Goal: Transaction & Acquisition: Purchase product/service

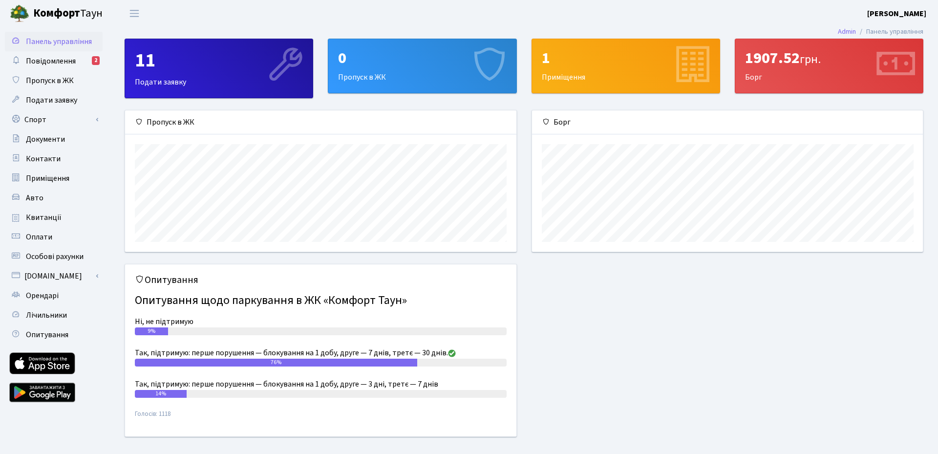
scroll to position [141, 391]
click at [54, 62] on span "Повідомлення" at bounding box center [51, 61] width 50 height 11
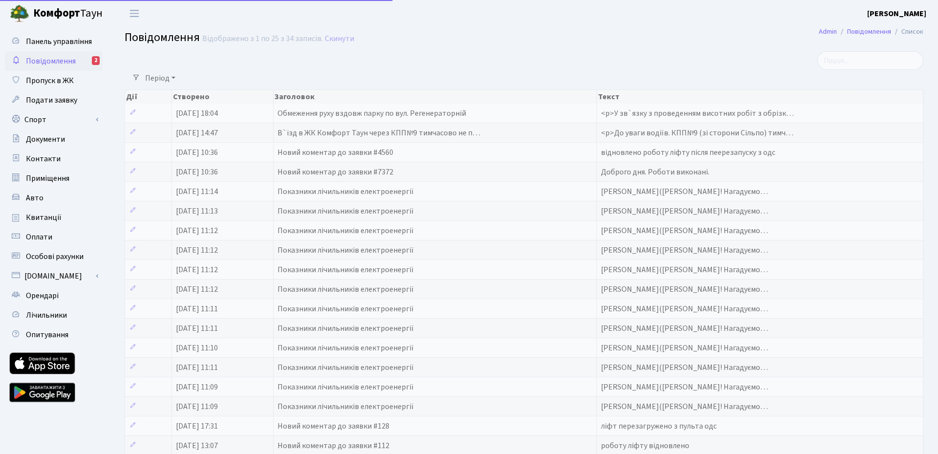
select select "25"
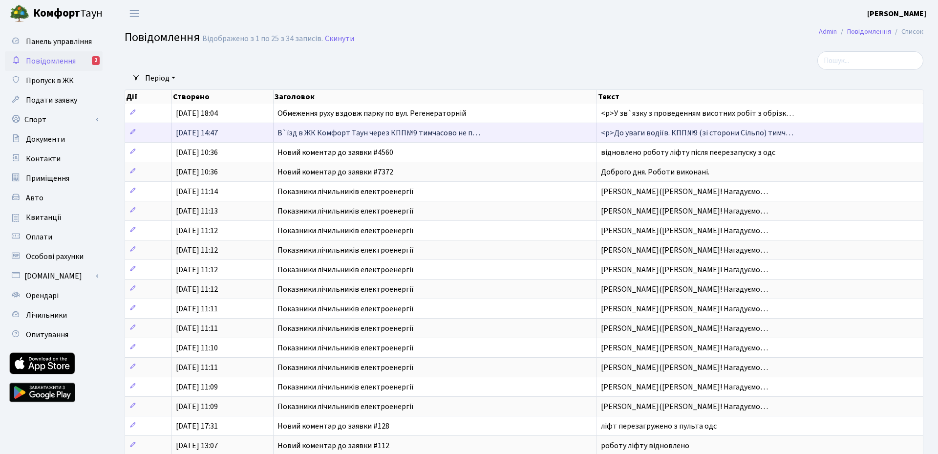
click at [352, 132] on span "В`їзд в ЖК Комфорт Таун через КПП№9 тимчасово не п…" at bounding box center [378, 132] width 203 height 11
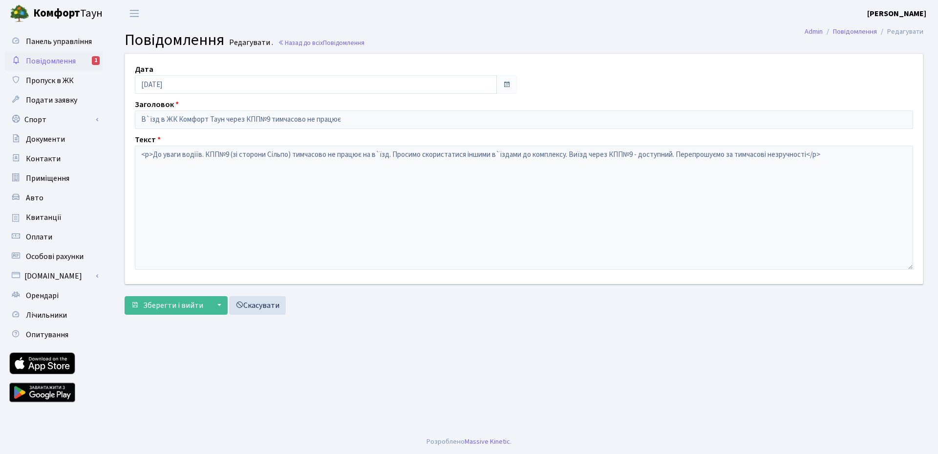
click at [59, 64] on span "Повідомлення" at bounding box center [51, 61] width 50 height 11
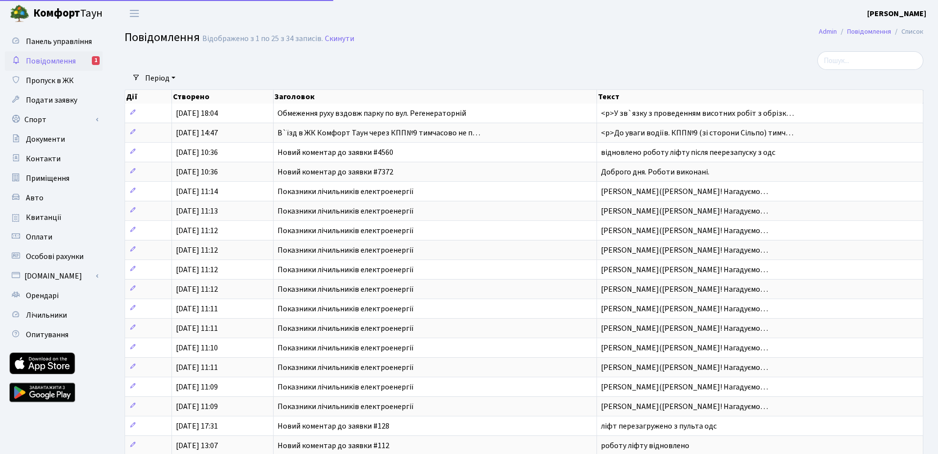
select select "25"
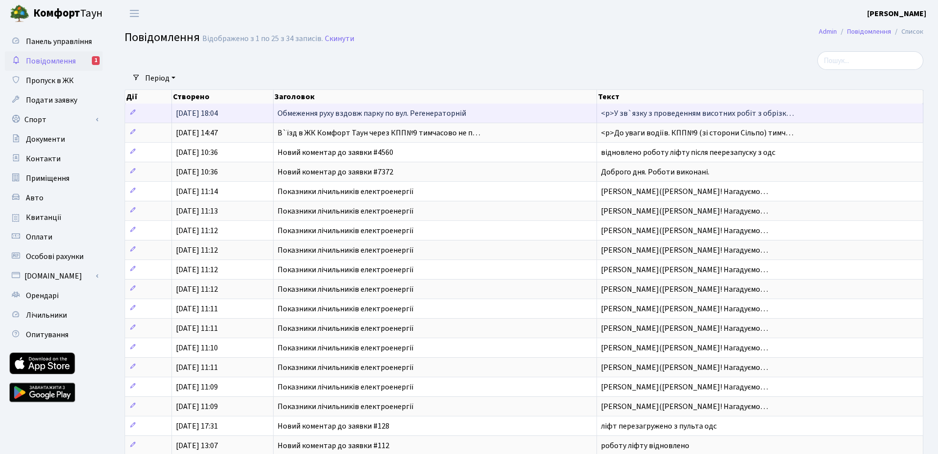
click at [624, 115] on span "<p>У зв`язку з проведенням висотних робіт з обрізк…" at bounding box center [697, 113] width 193 height 11
click at [392, 113] on span "Обмеження руху вздовж парку по вул. Регенераторній" at bounding box center [371, 113] width 189 height 11
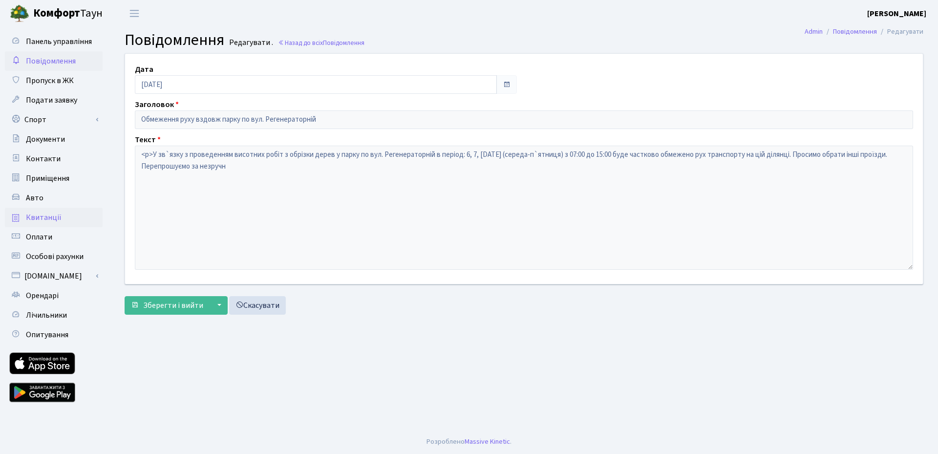
click at [37, 219] on span "Квитанції" at bounding box center [44, 217] width 36 height 11
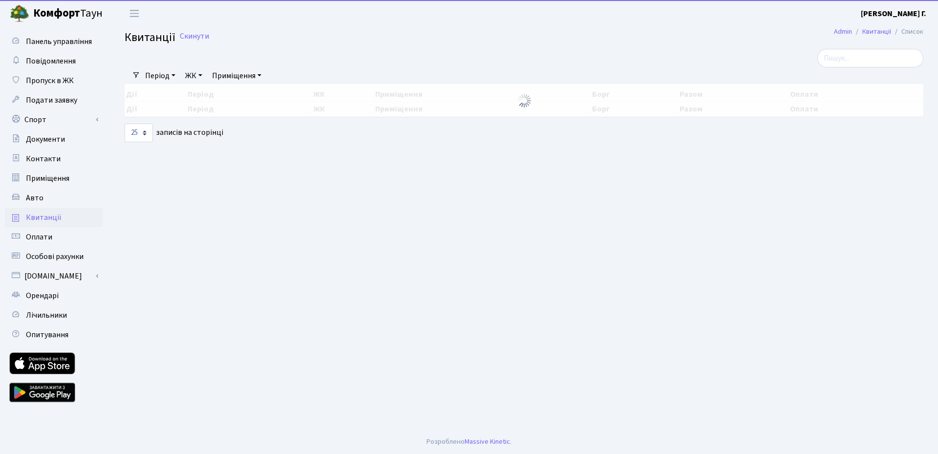
select select "25"
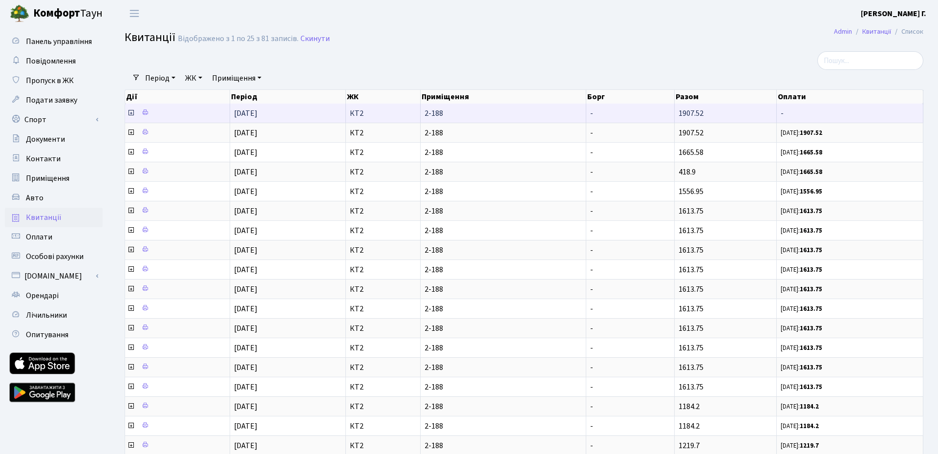
click at [130, 113] on icon at bounding box center [131, 113] width 8 height 8
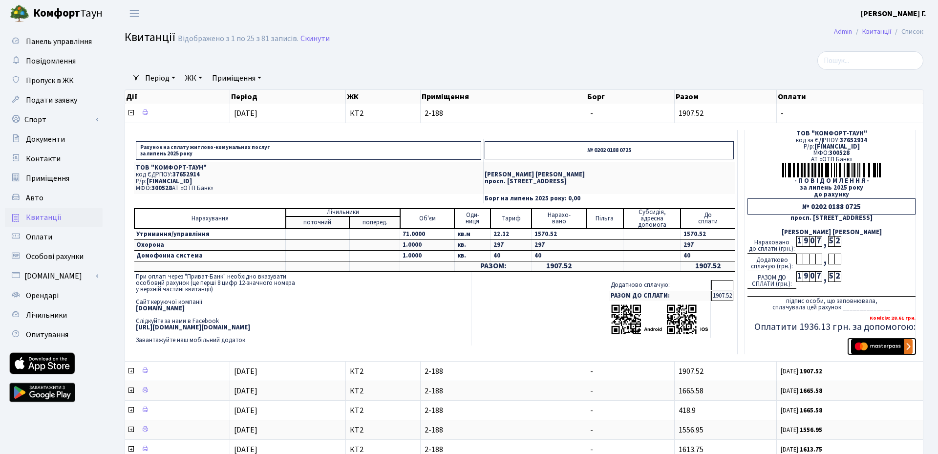
click at [872, 346] on img "submit" at bounding box center [882, 346] width 62 height 15
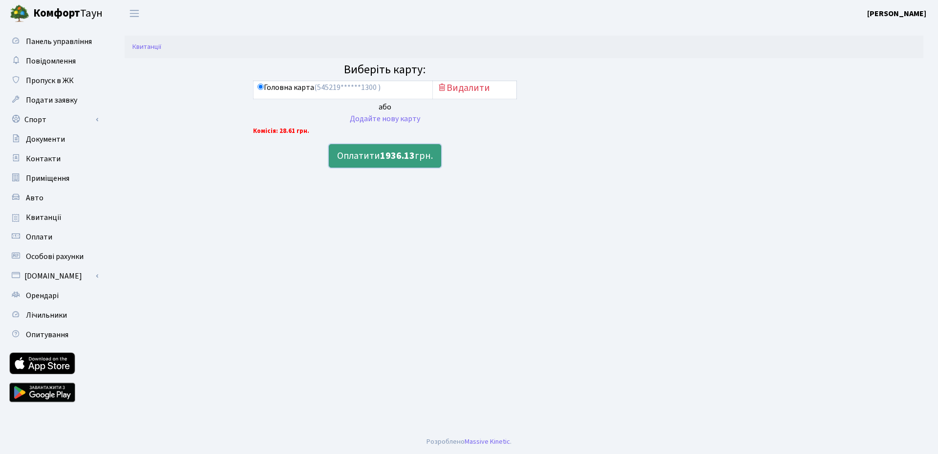
click at [377, 156] on button "Оплатити 1936.13 грн." at bounding box center [385, 155] width 112 height 23
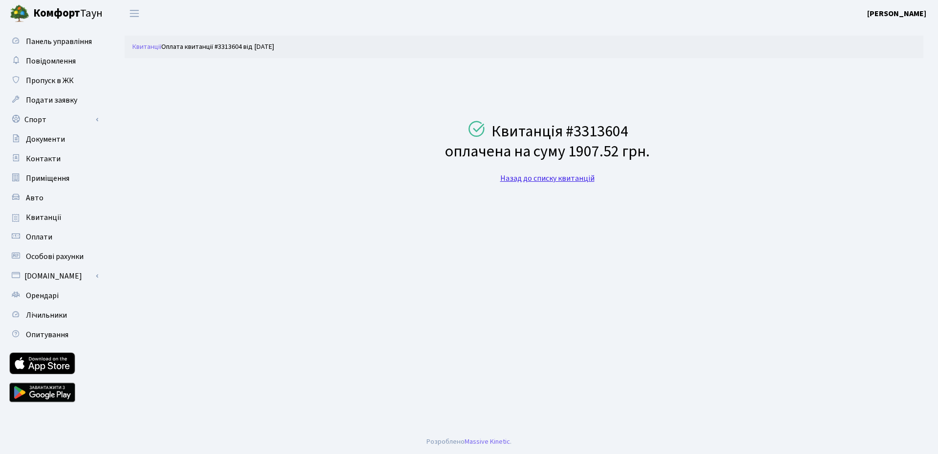
click at [533, 177] on link "Назад до списку квитанцій" at bounding box center [547, 178] width 94 height 11
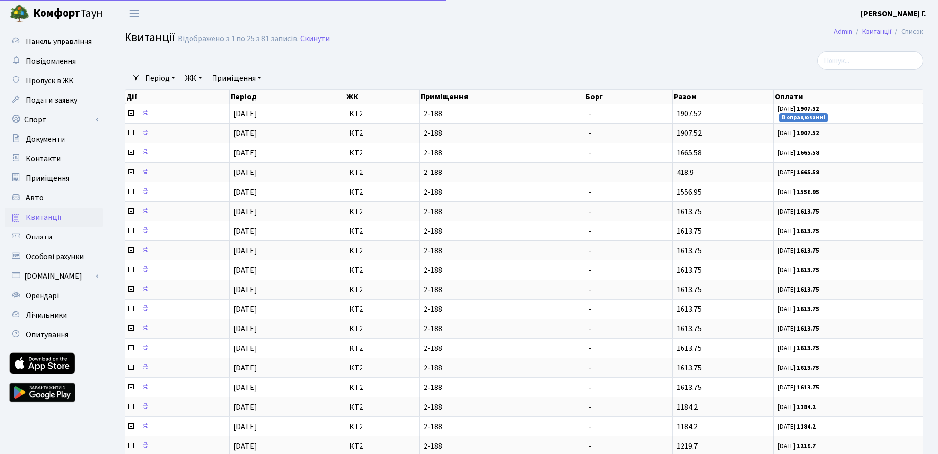
select select "25"
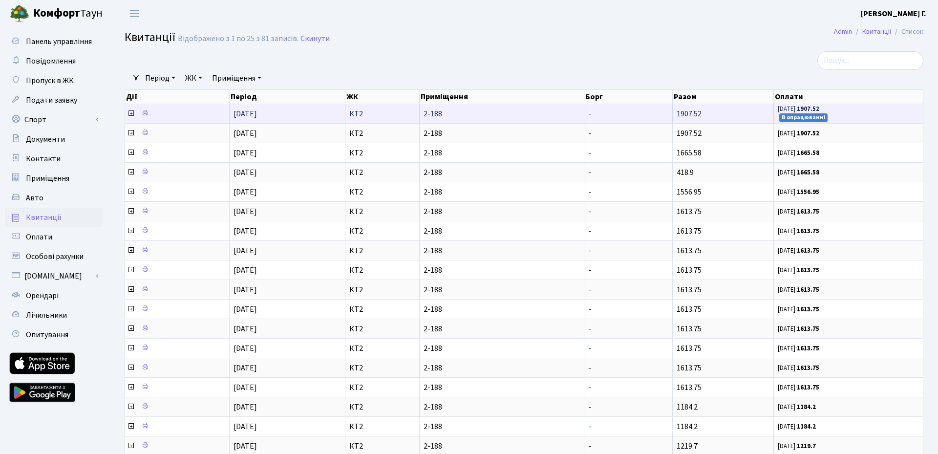
click at [130, 114] on icon at bounding box center [131, 113] width 8 height 8
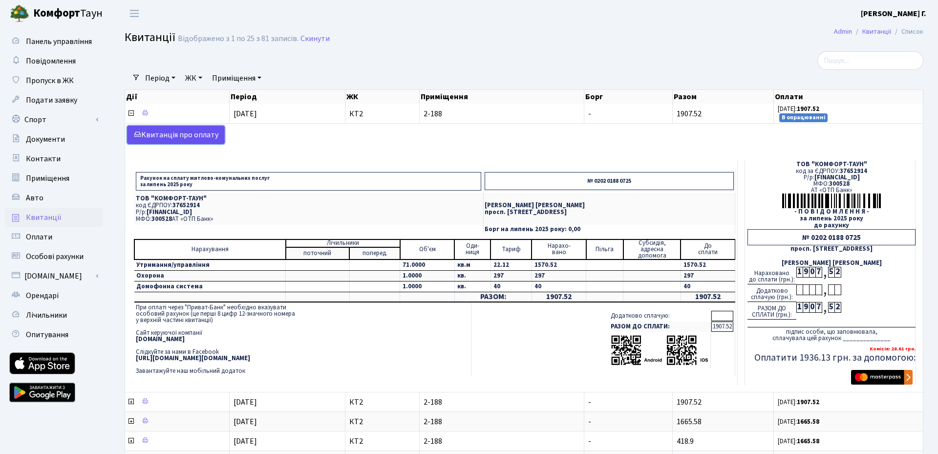
click at [175, 140] on link "Kвитанція про оплату" at bounding box center [176, 135] width 98 height 19
